Goal: Complete application form

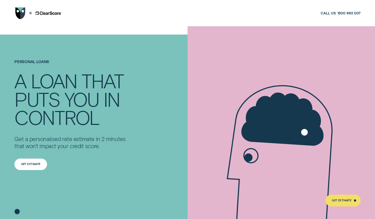
click at [36, 161] on div "Get Estimate" at bounding box center [30, 164] width 33 height 12
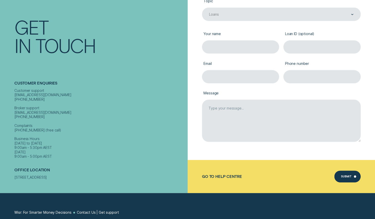
scroll to position [101, 0]
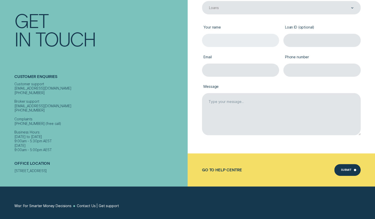
click at [235, 43] on input "Your name" at bounding box center [240, 40] width 77 height 13
type input "Harsha reddy"
type input "harshavardhanreddy099@gmail.com"
type input "0452638582"
